Goal: Task Accomplishment & Management: Manage account settings

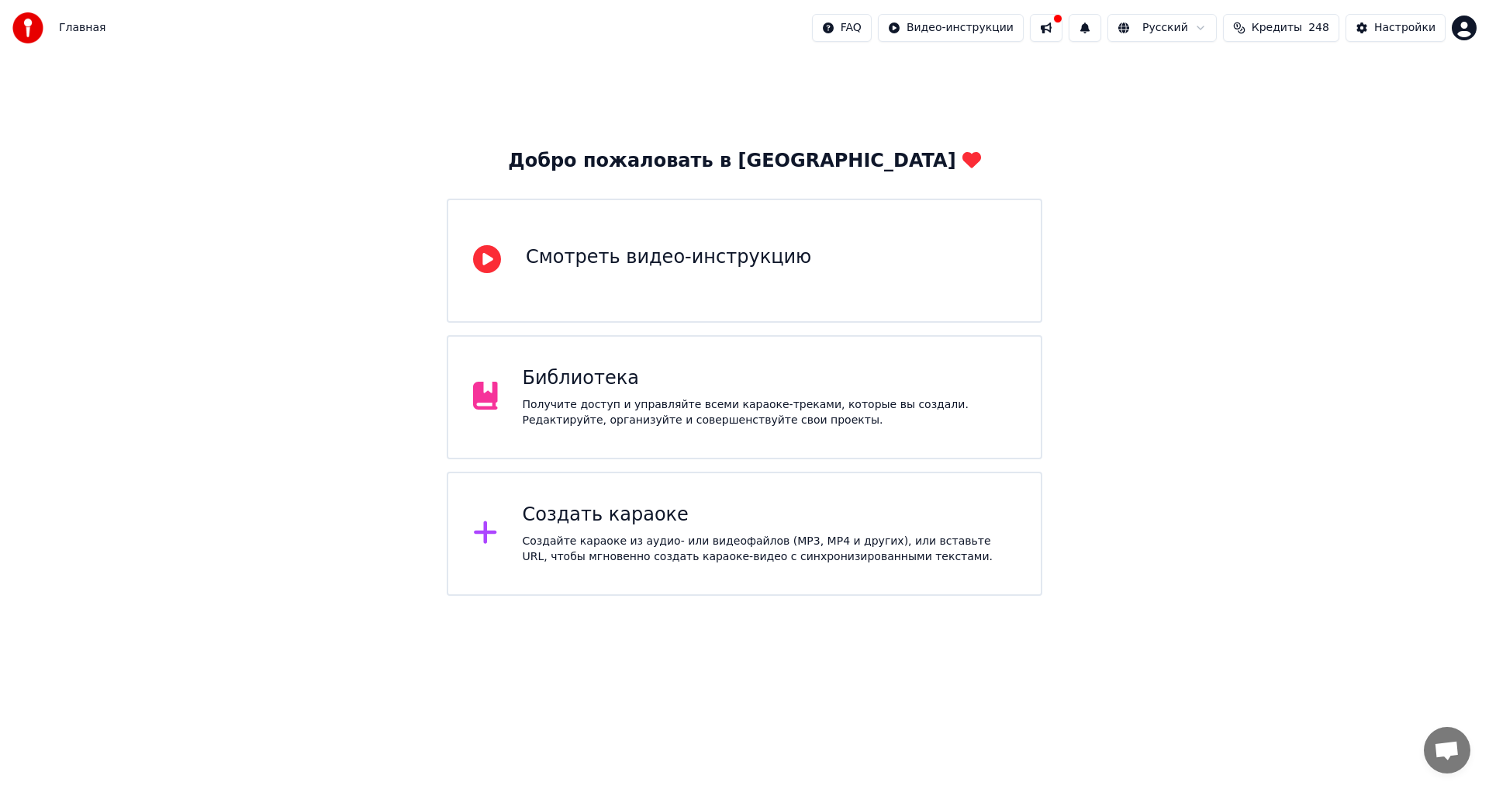
click at [877, 384] on div "Библиотека" at bounding box center [770, 378] width 494 height 25
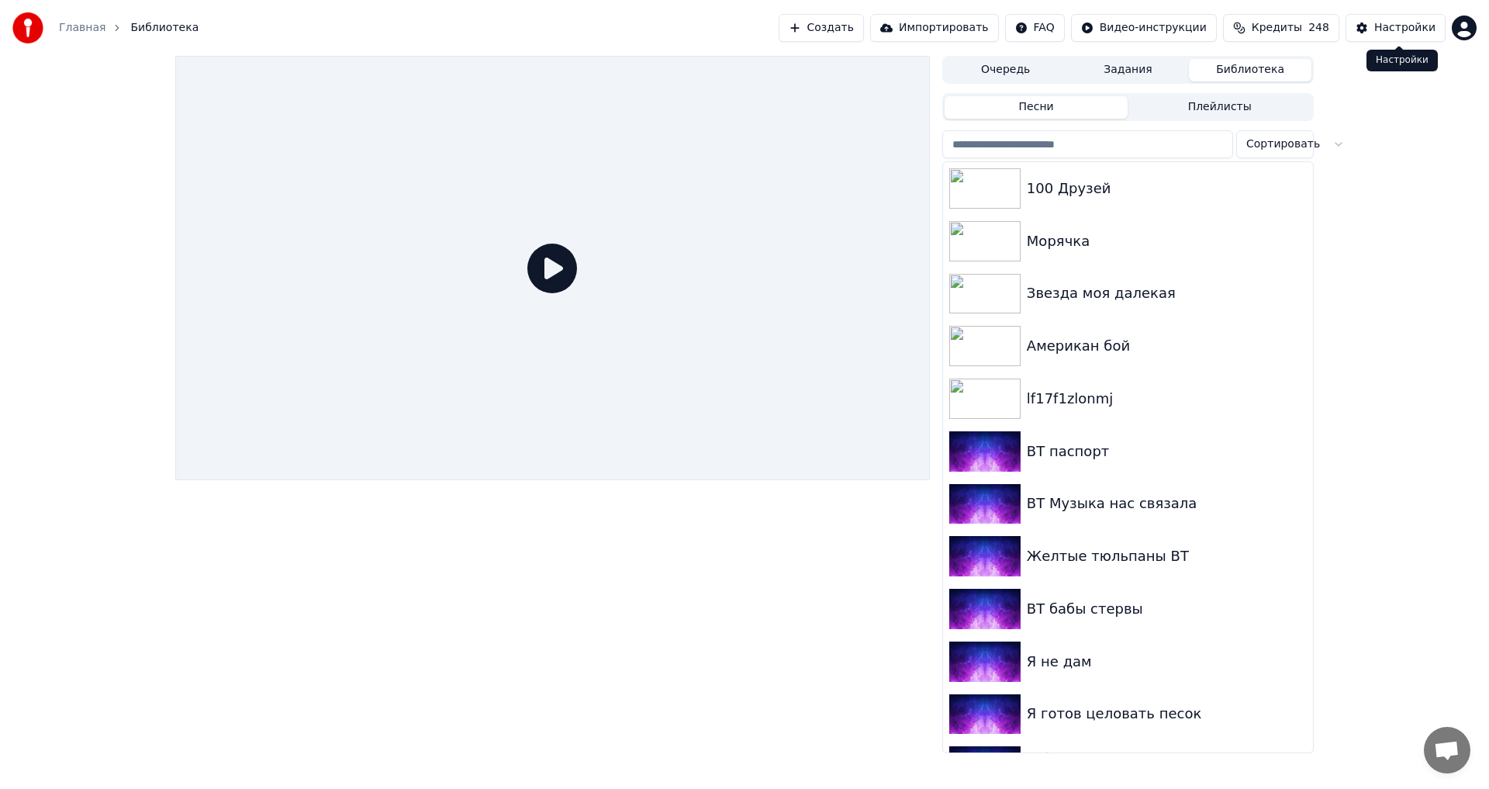
click at [1421, 30] on div "Настройки" at bounding box center [1404, 28] width 61 height 16
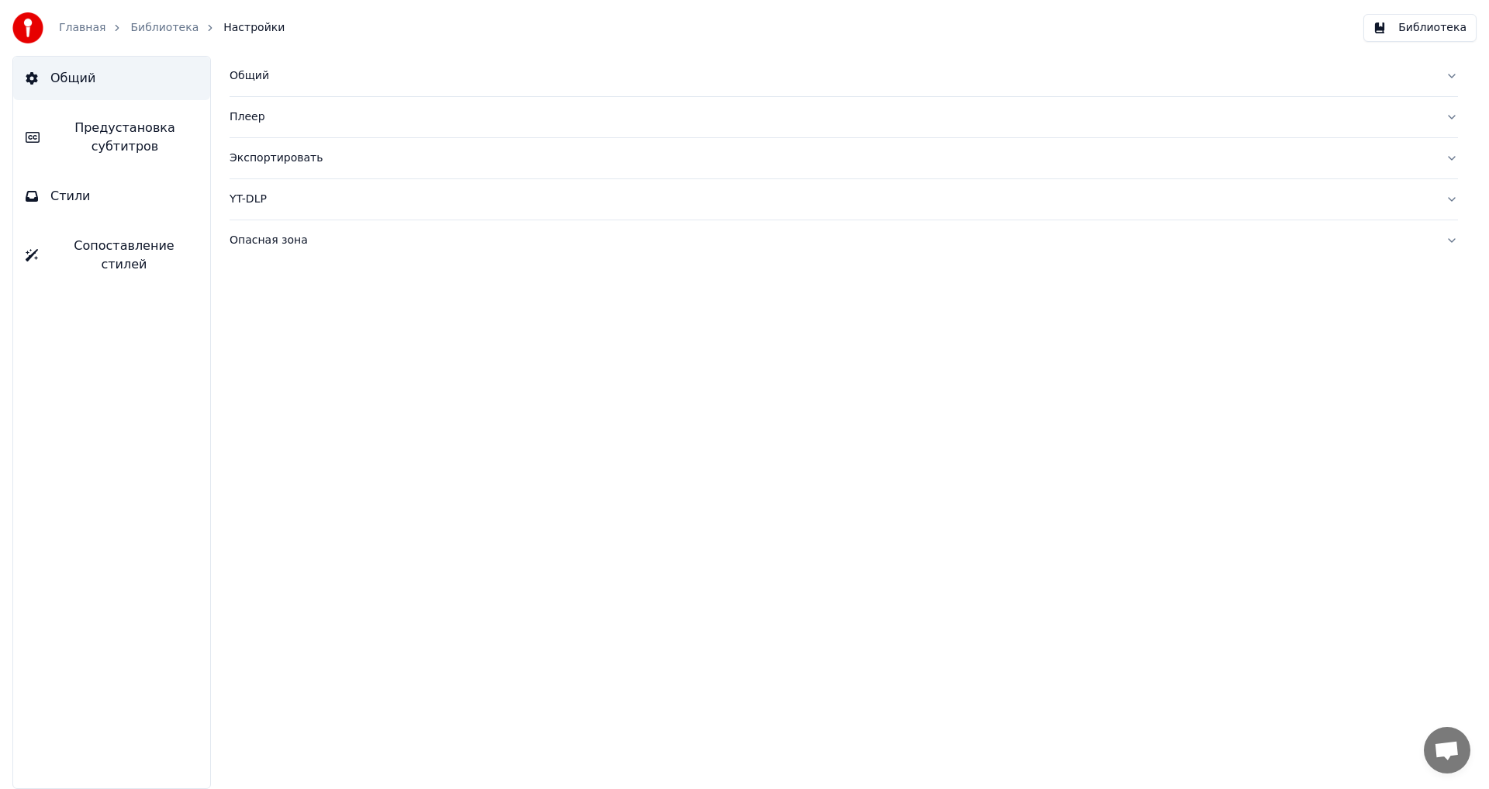
click at [264, 73] on div "Общий" at bounding box center [832, 76] width 1204 height 16
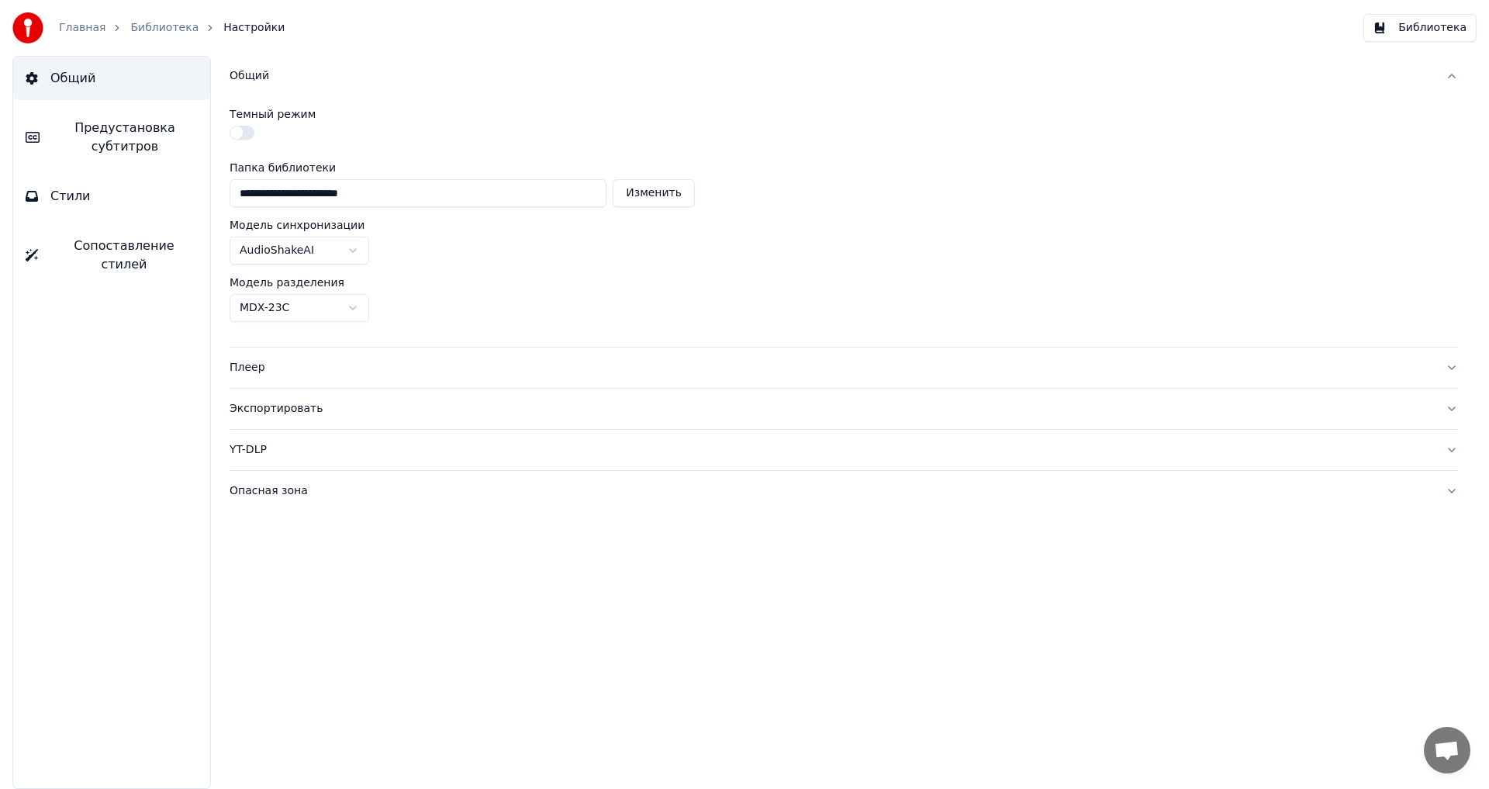
click at [119, 182] on button "Стили" at bounding box center [111, 195] width 197 height 43
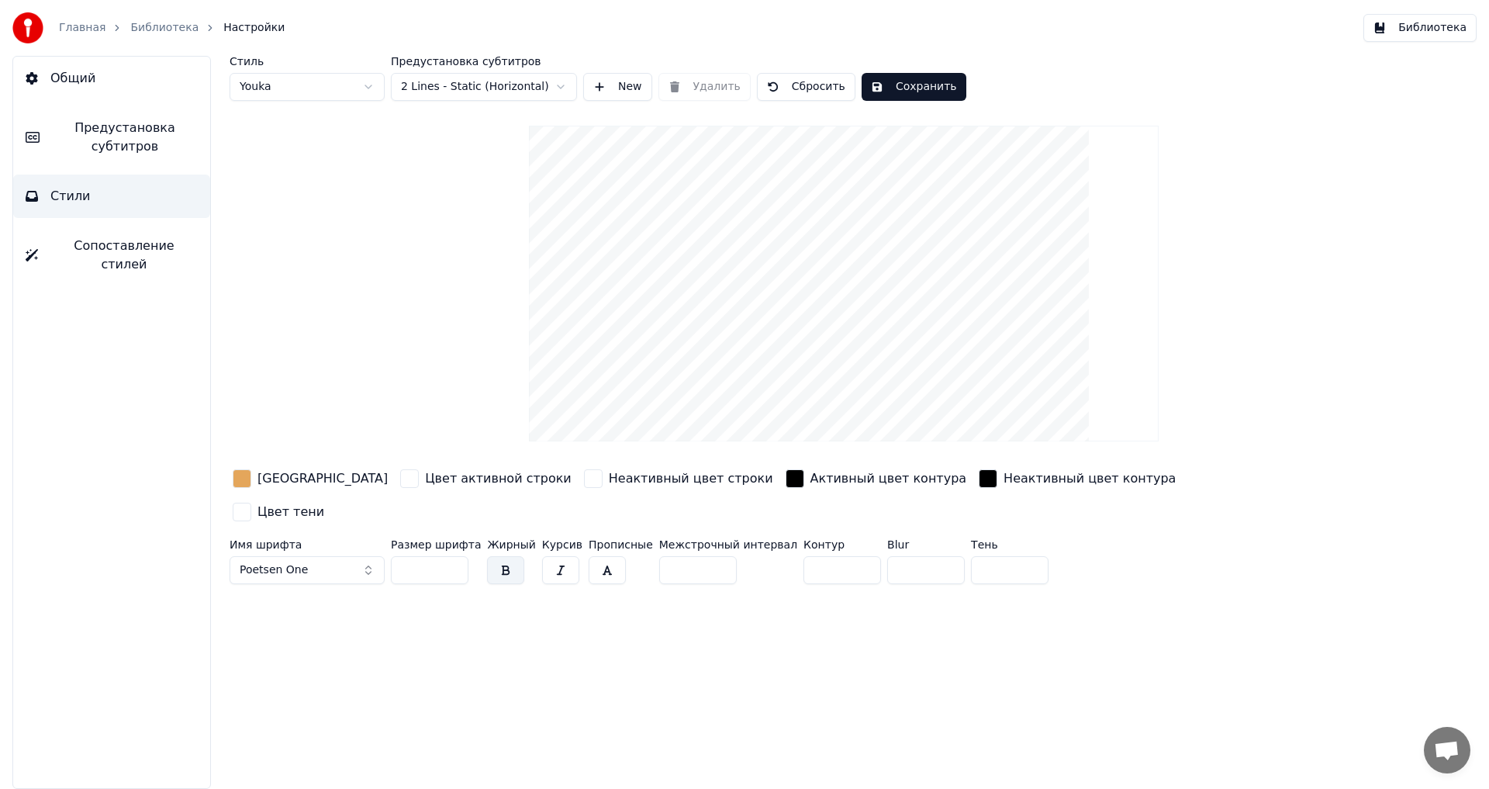
click at [337, 83] on html "Главная Библиотека Настройки Библиотека Общий Предустановка субтитров Стили Соп…" at bounding box center [744, 394] width 1489 height 789
type input "*"
click at [242, 478] on div "button" at bounding box center [242, 478] width 19 height 19
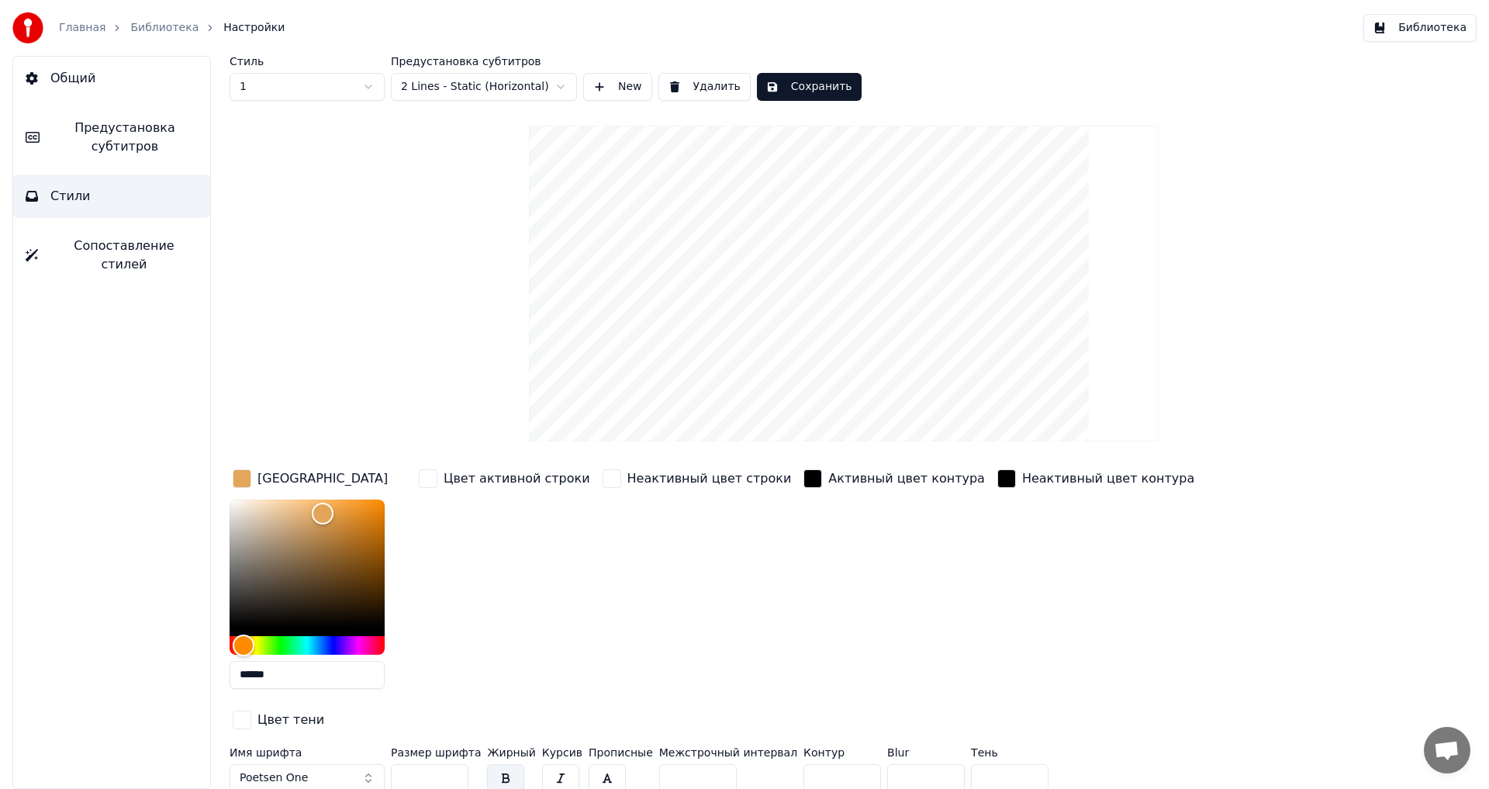
drag, startPoint x: 292, startPoint y: 676, endPoint x: 174, endPoint y: 655, distance: 119.7
click at [174, 655] on div "Общий Предустановка субтитров Стили Сопоставление стилей Стиль 1 Предустановка …" at bounding box center [744, 422] width 1489 height 733
